Goal: Check status

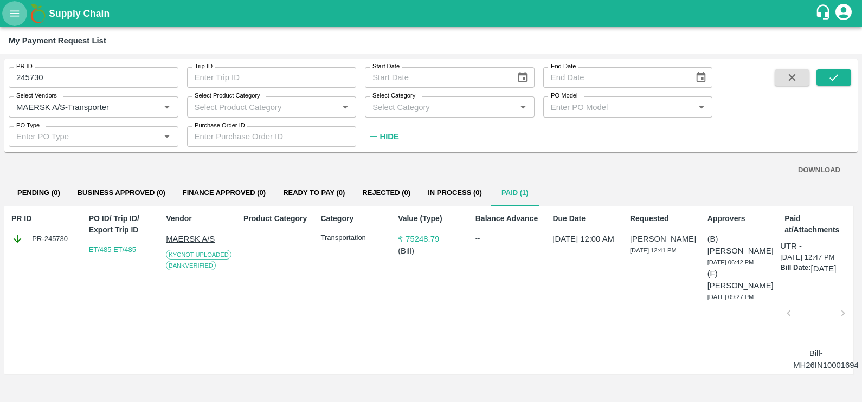
click at [14, 16] on icon "open drawer" at bounding box center [14, 13] width 9 height 6
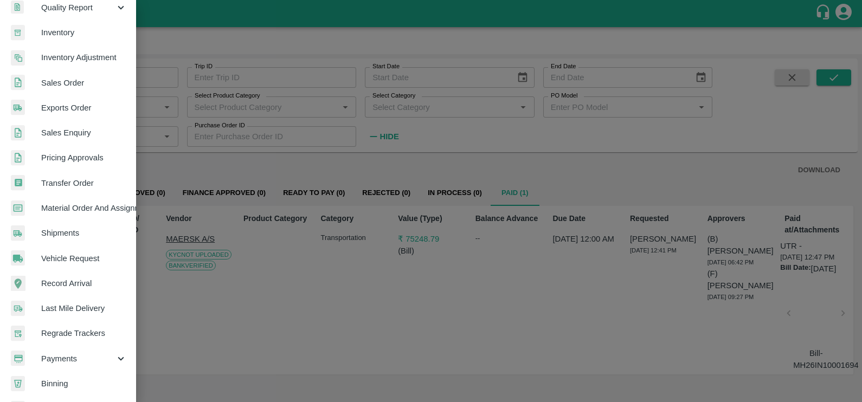
scroll to position [214, 0]
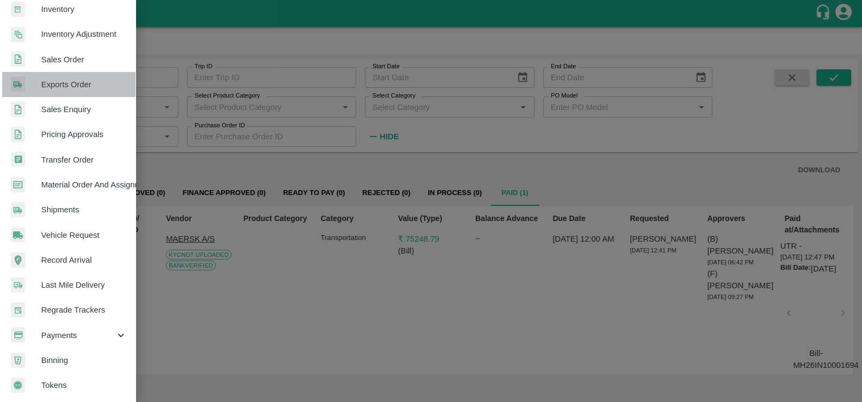
click at [71, 81] on span "Exports Order" at bounding box center [84, 85] width 86 height 12
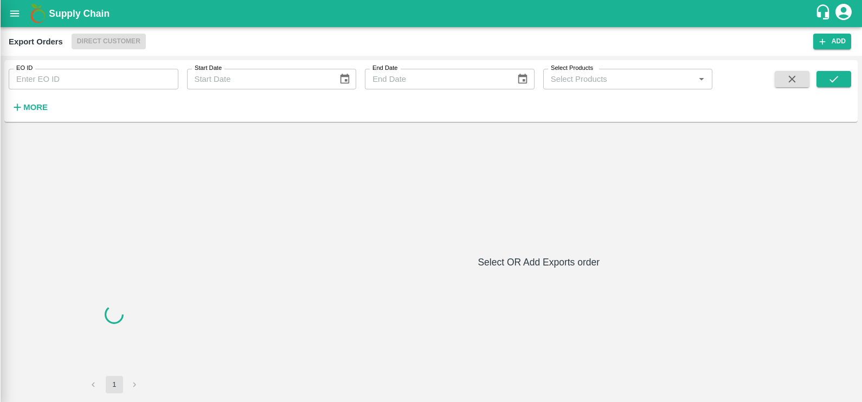
scroll to position [210, 0]
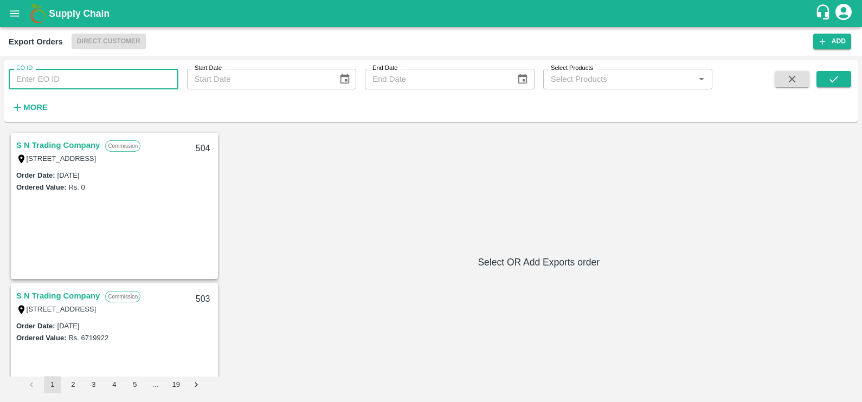
click at [71, 81] on input "EO ID" at bounding box center [94, 79] width 170 height 21
paste input "414"
type input "414"
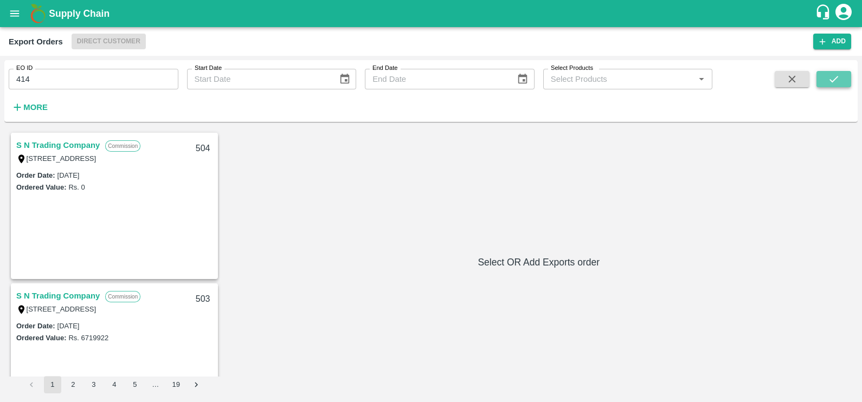
click at [830, 76] on icon "submit" at bounding box center [834, 79] width 12 height 12
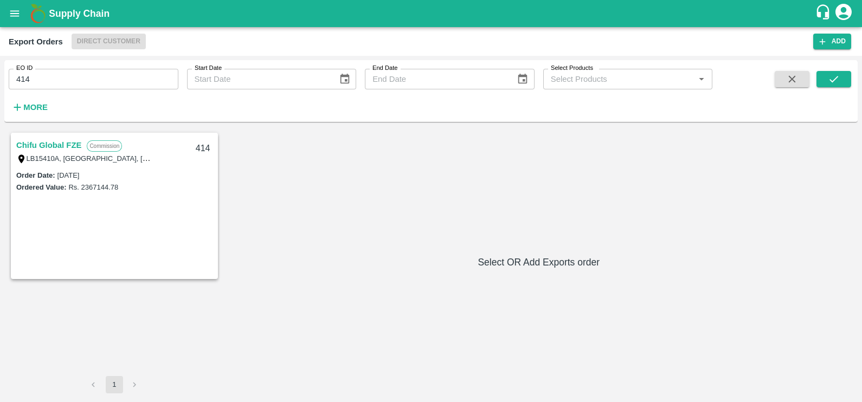
click at [44, 144] on link "Chifu Global FZE" at bounding box center [48, 145] width 65 height 14
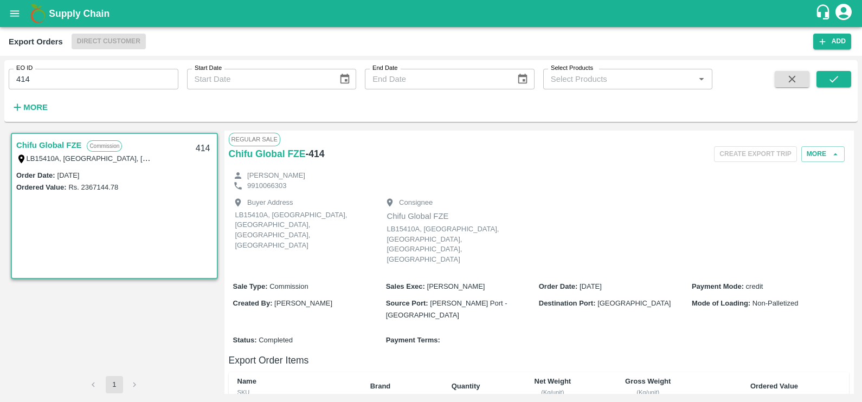
scroll to position [217, 0]
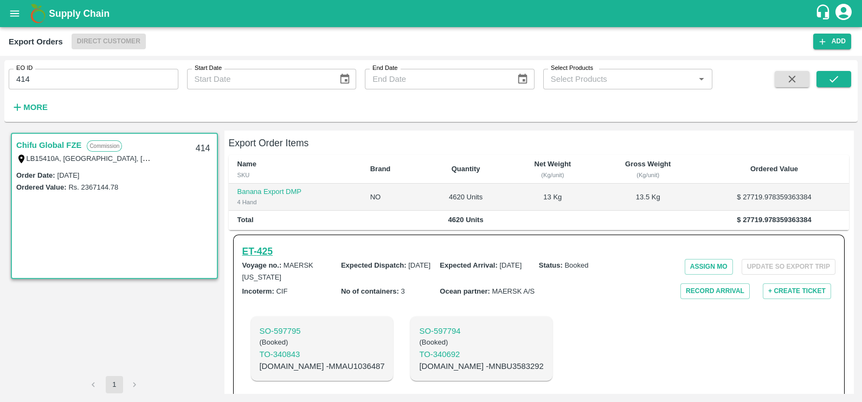
click at [248, 244] on h6 "ET- 425" at bounding box center [257, 251] width 30 height 15
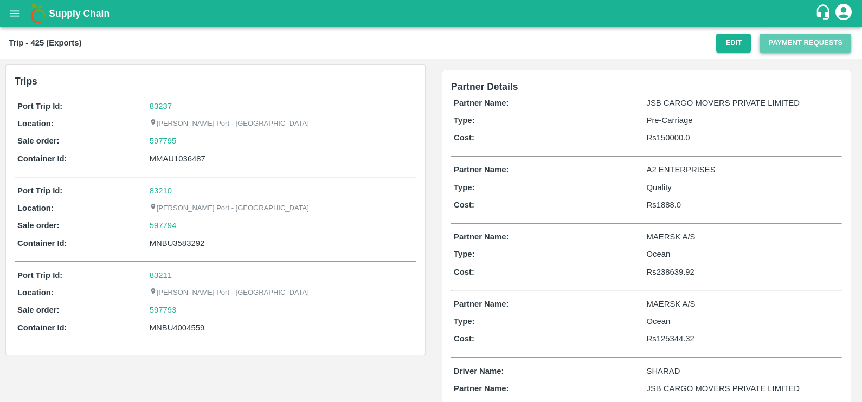
click at [773, 43] on button "Payment Requests" at bounding box center [805, 43] width 92 height 19
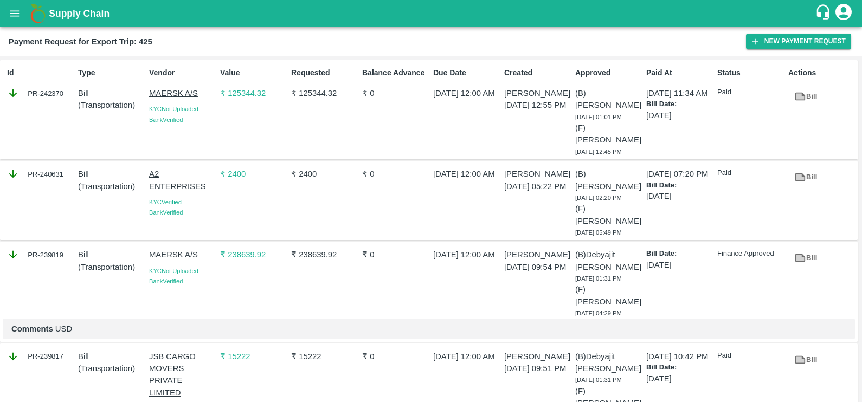
scroll to position [1, 0]
click at [807, 261] on link "Bill" at bounding box center [805, 257] width 35 height 19
